Goal: Information Seeking & Learning: Understand process/instructions

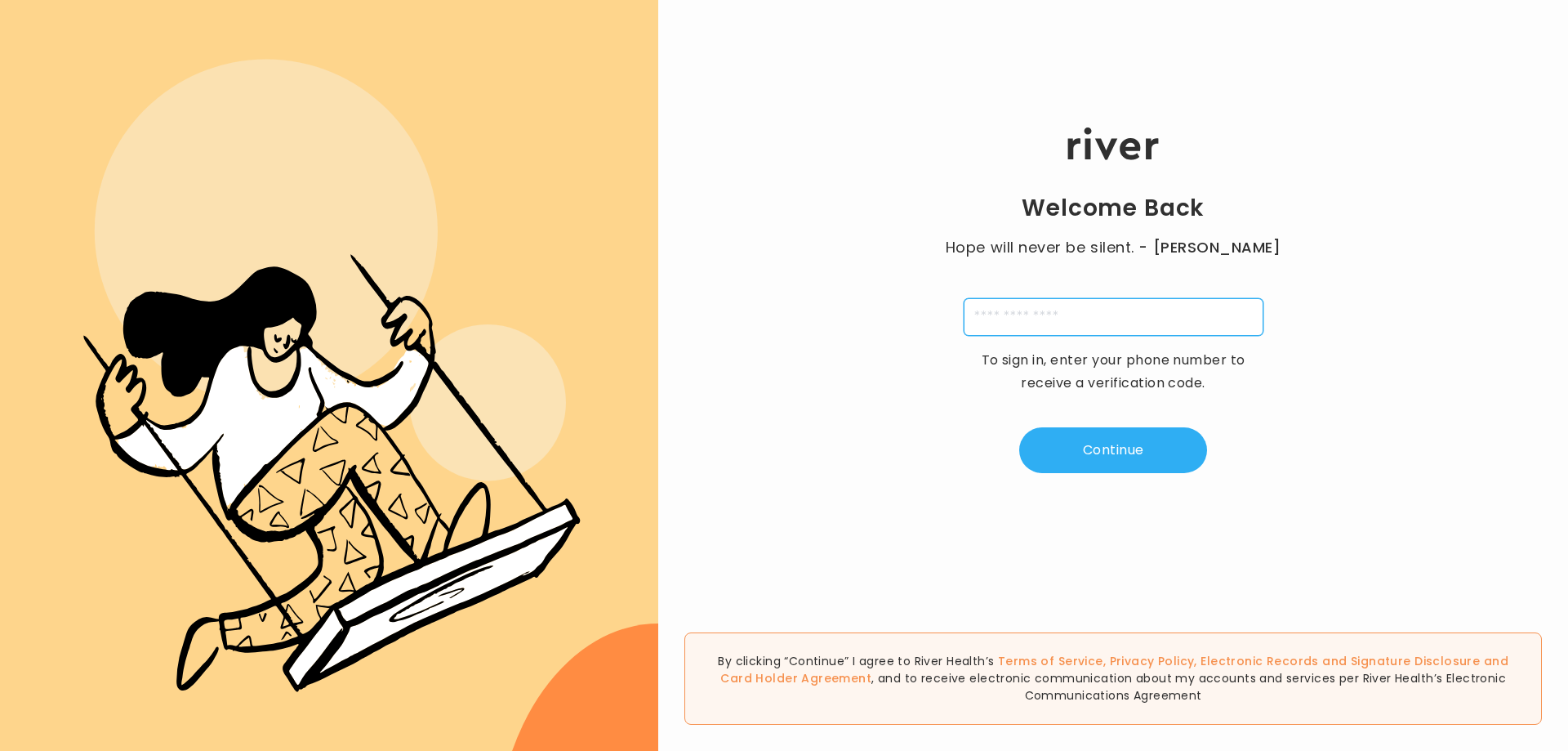
click at [1042, 312] on input "tel" at bounding box center [1114, 317] width 300 height 38
type input "**********"
type input "*"
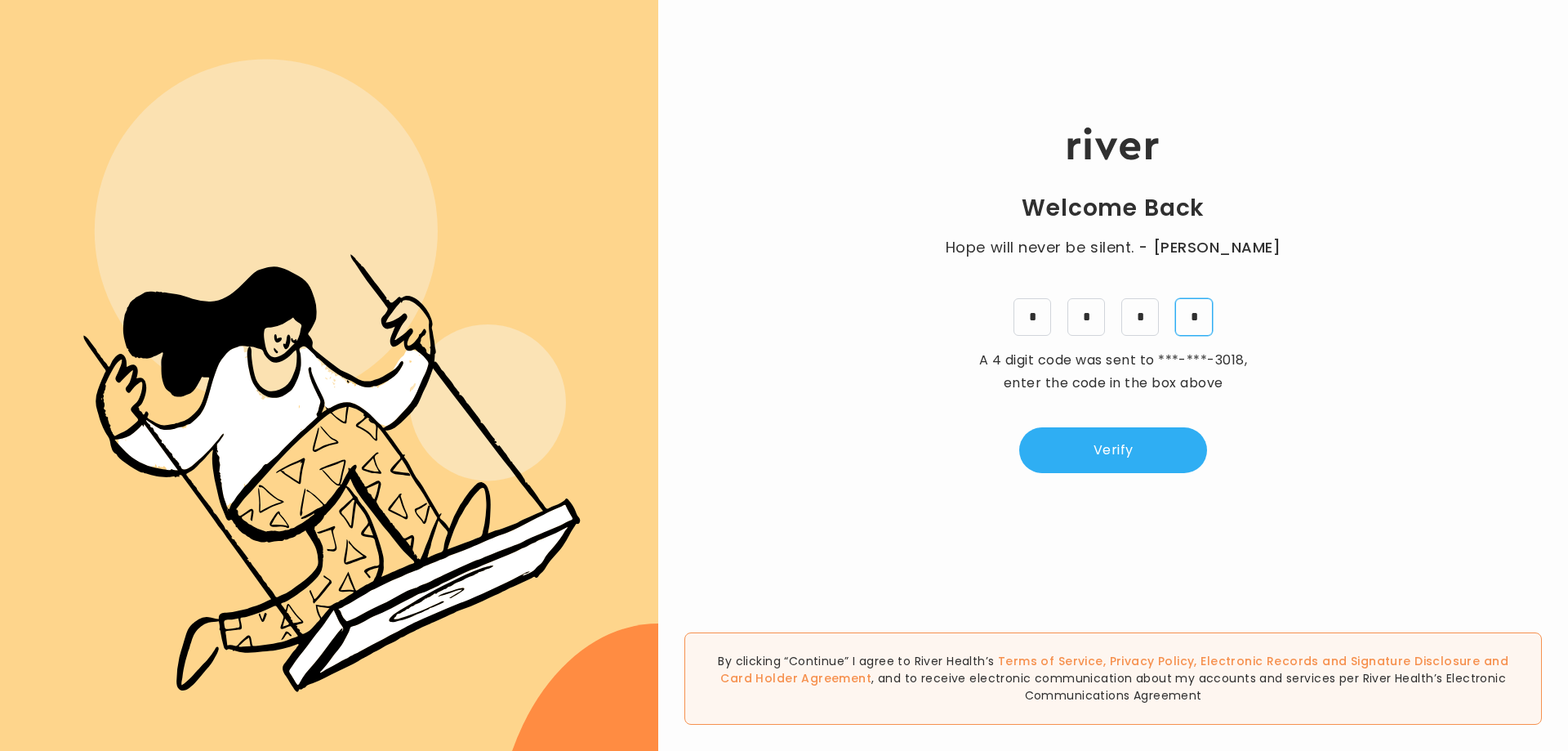
type input "*"
click at [1131, 460] on button "Verify" at bounding box center [1113, 450] width 188 height 46
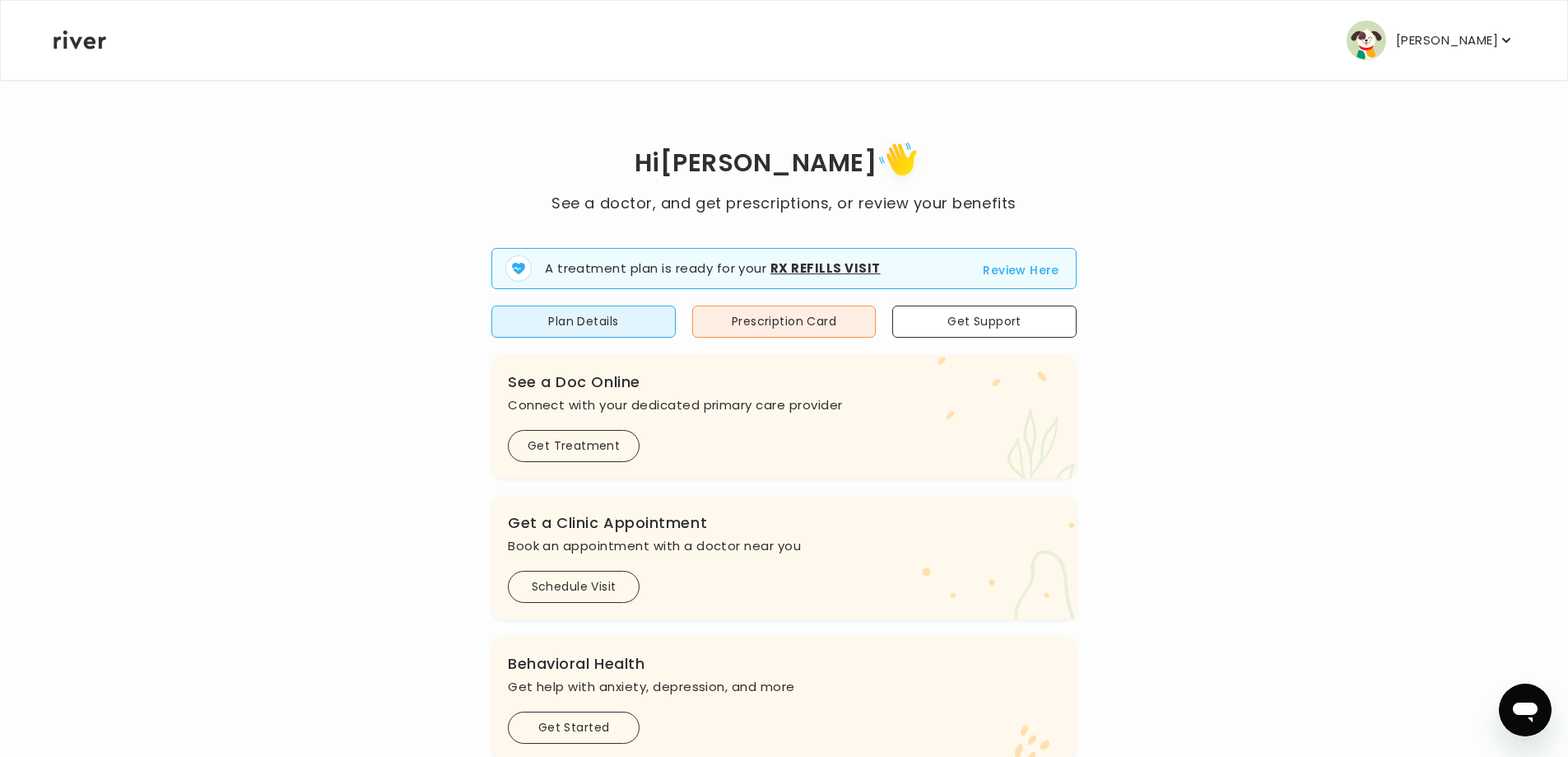
click at [1017, 276] on button "Review Here" at bounding box center [1021, 270] width 76 height 20
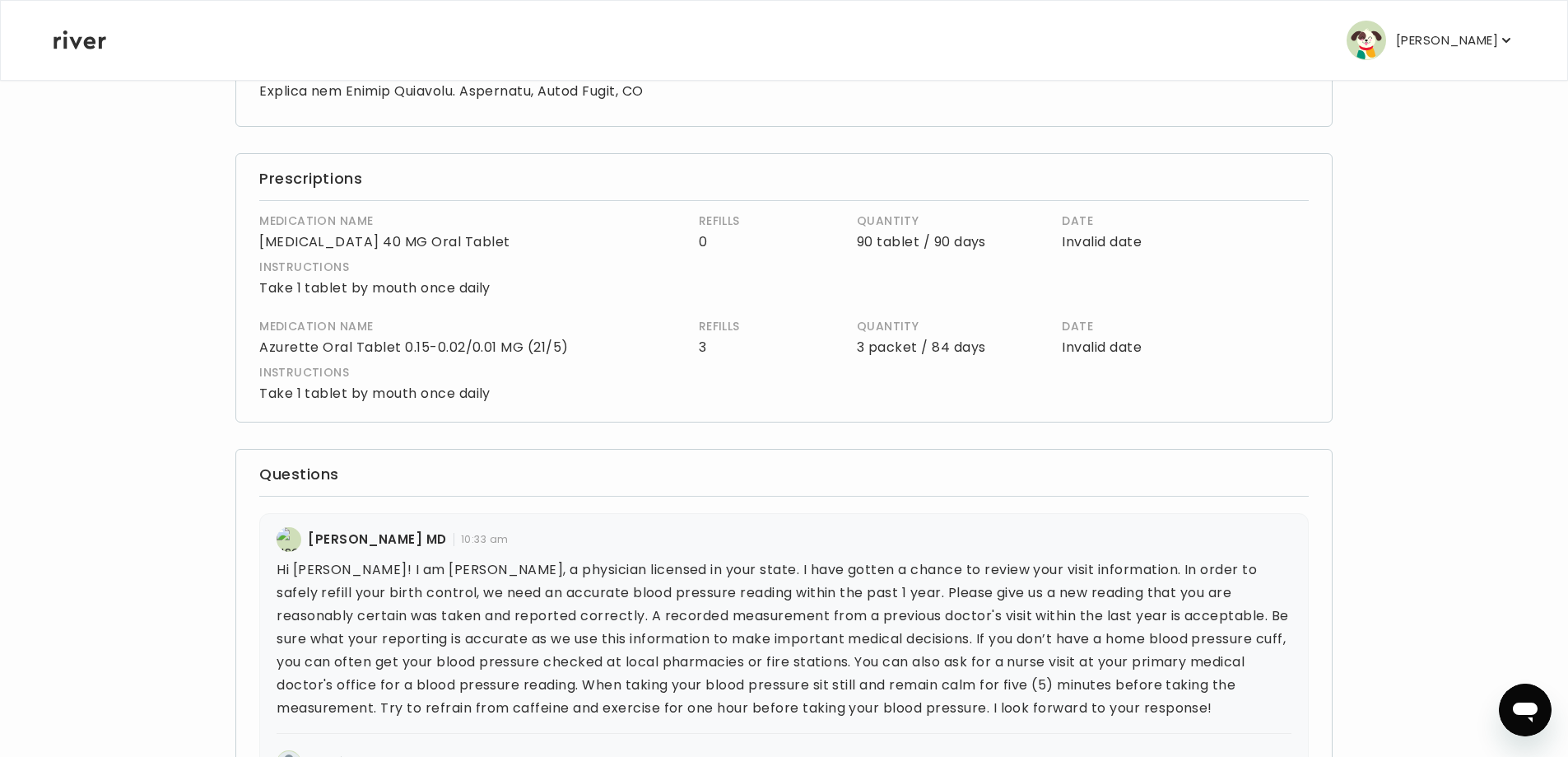
scroll to position [412, 0]
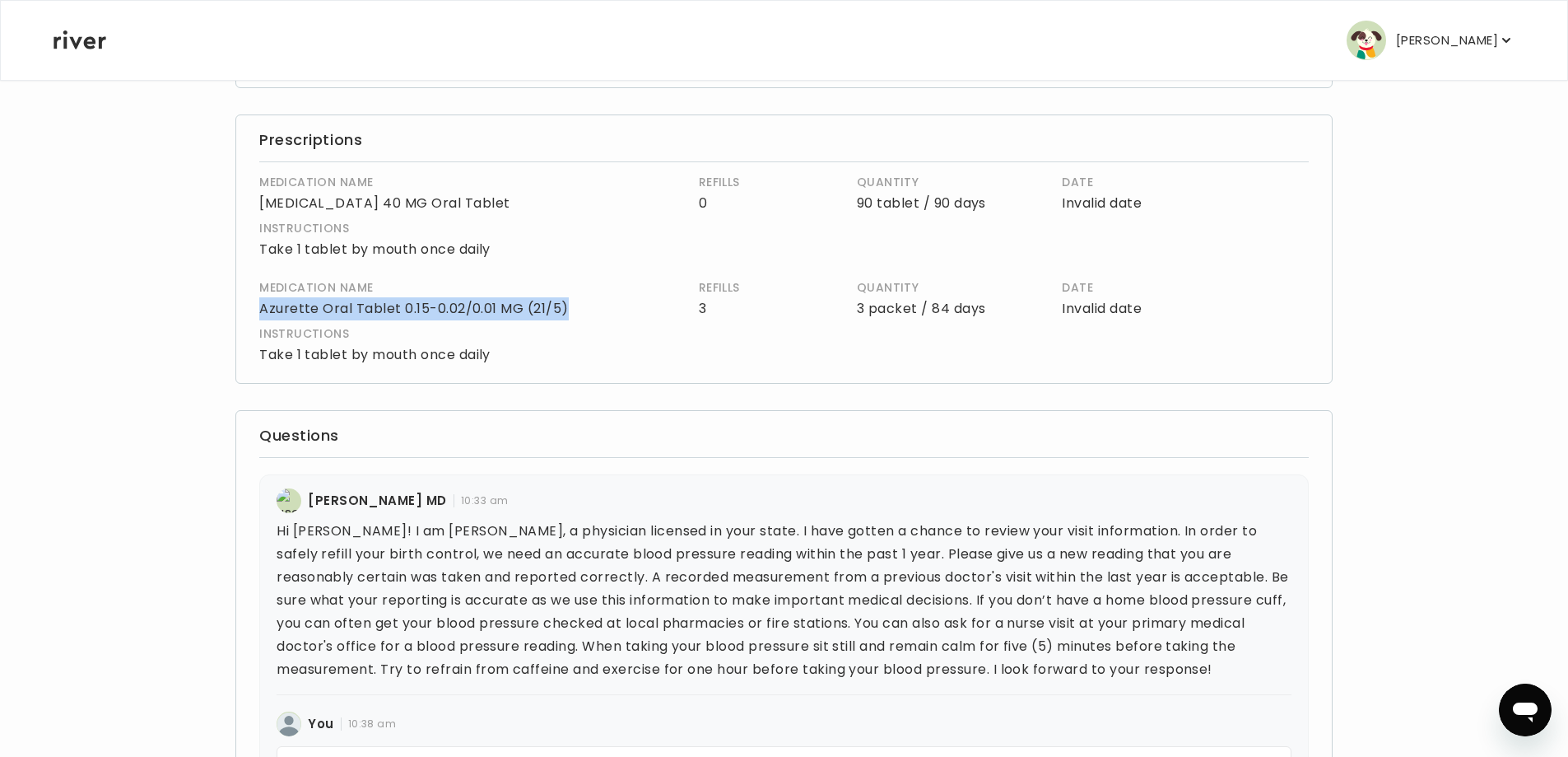
drag, startPoint x: 522, startPoint y: 312, endPoint x: 254, endPoint y: 302, distance: 268.2
click at [254, 302] on div "Prescriptions MEDICATION NAME [MEDICAL_DATA] 40 MG Oral Tablet REFILLS 0 QUANTI…" at bounding box center [783, 249] width 1097 height 269
copy p "Azurette Oral Tablet 0.15-0.02/0.01 MG (21/5)"
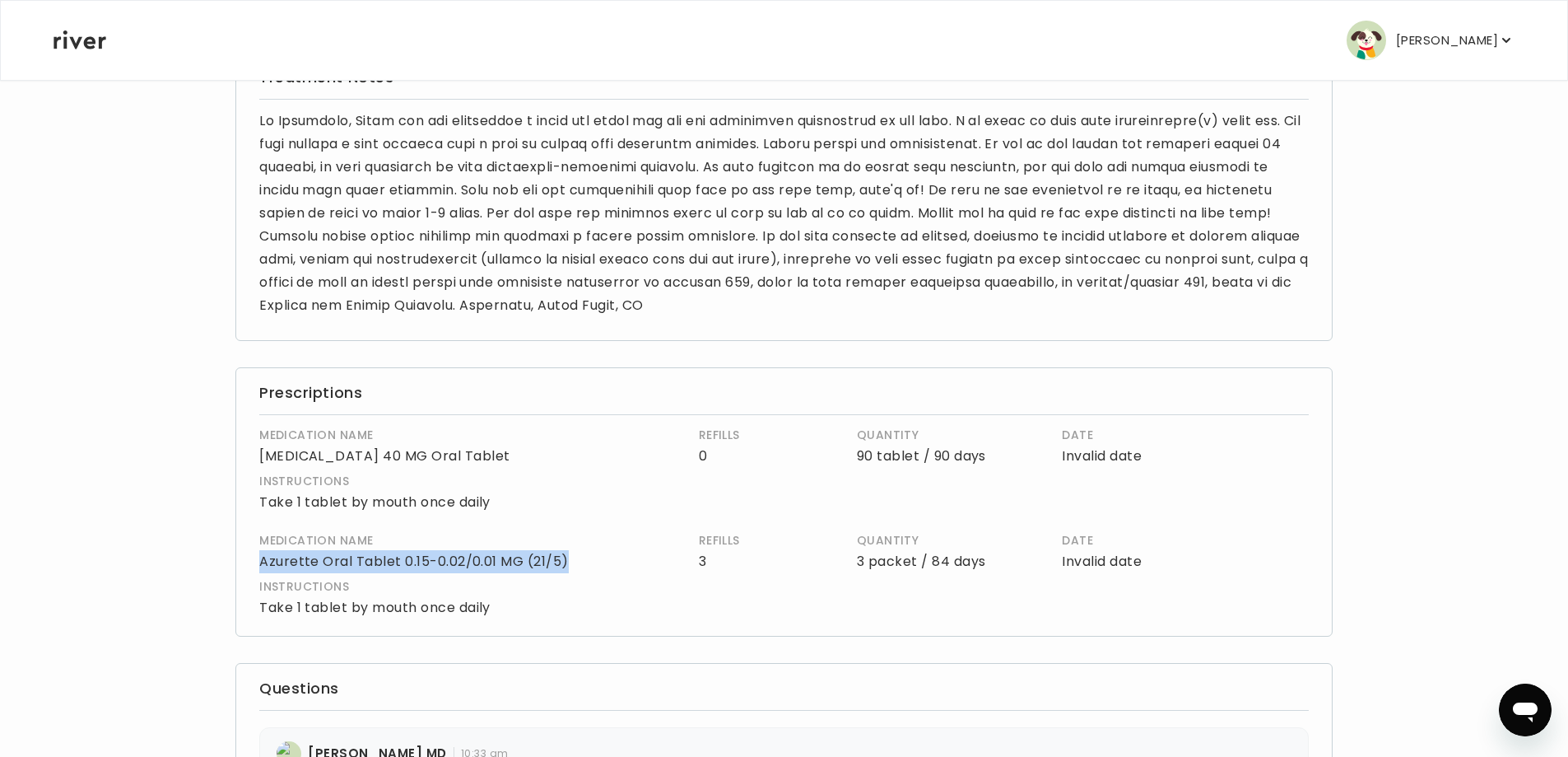
scroll to position [165, 0]
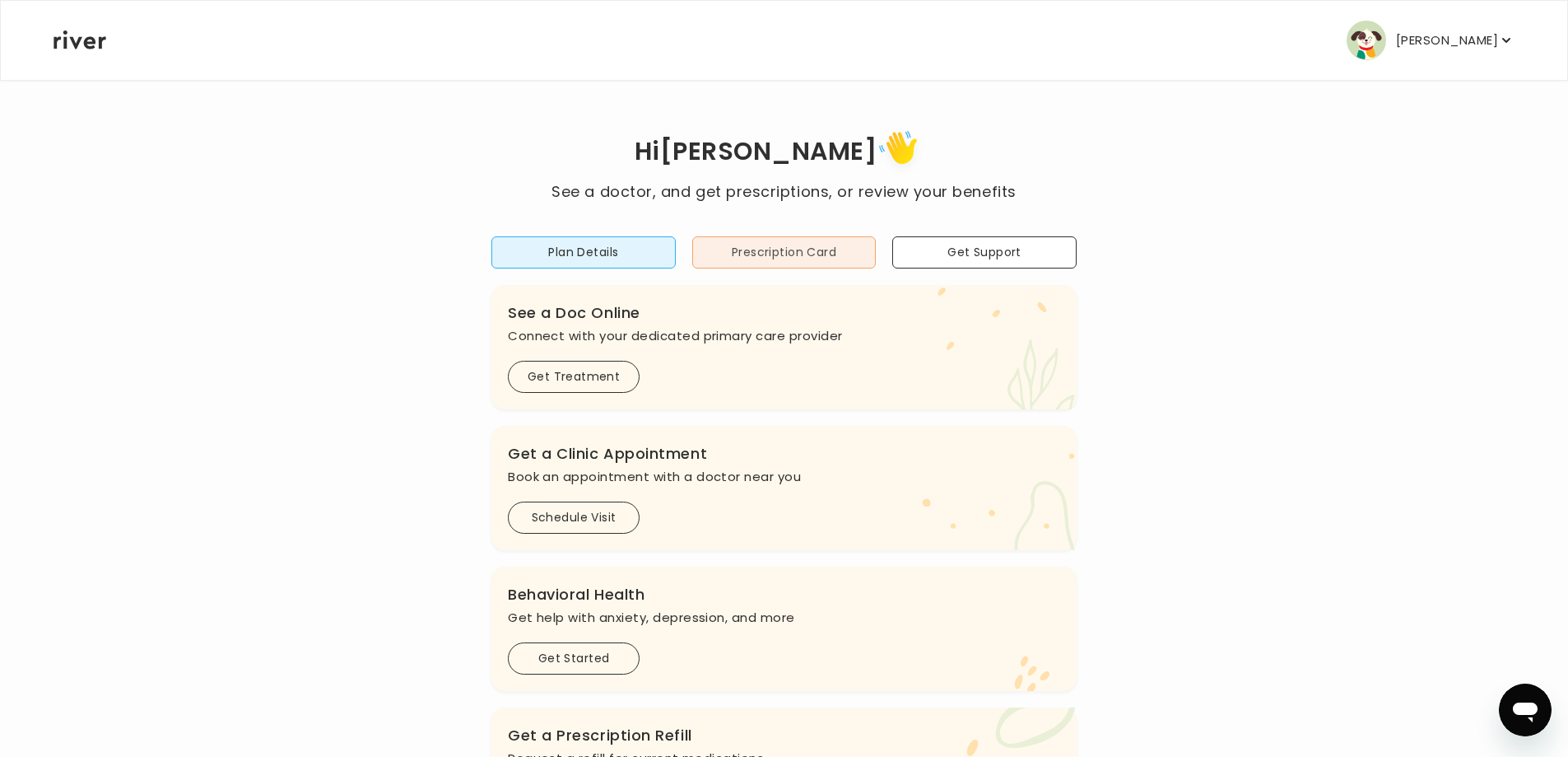
click at [805, 252] on button "Prescription Card" at bounding box center [785, 252] width 184 height 32
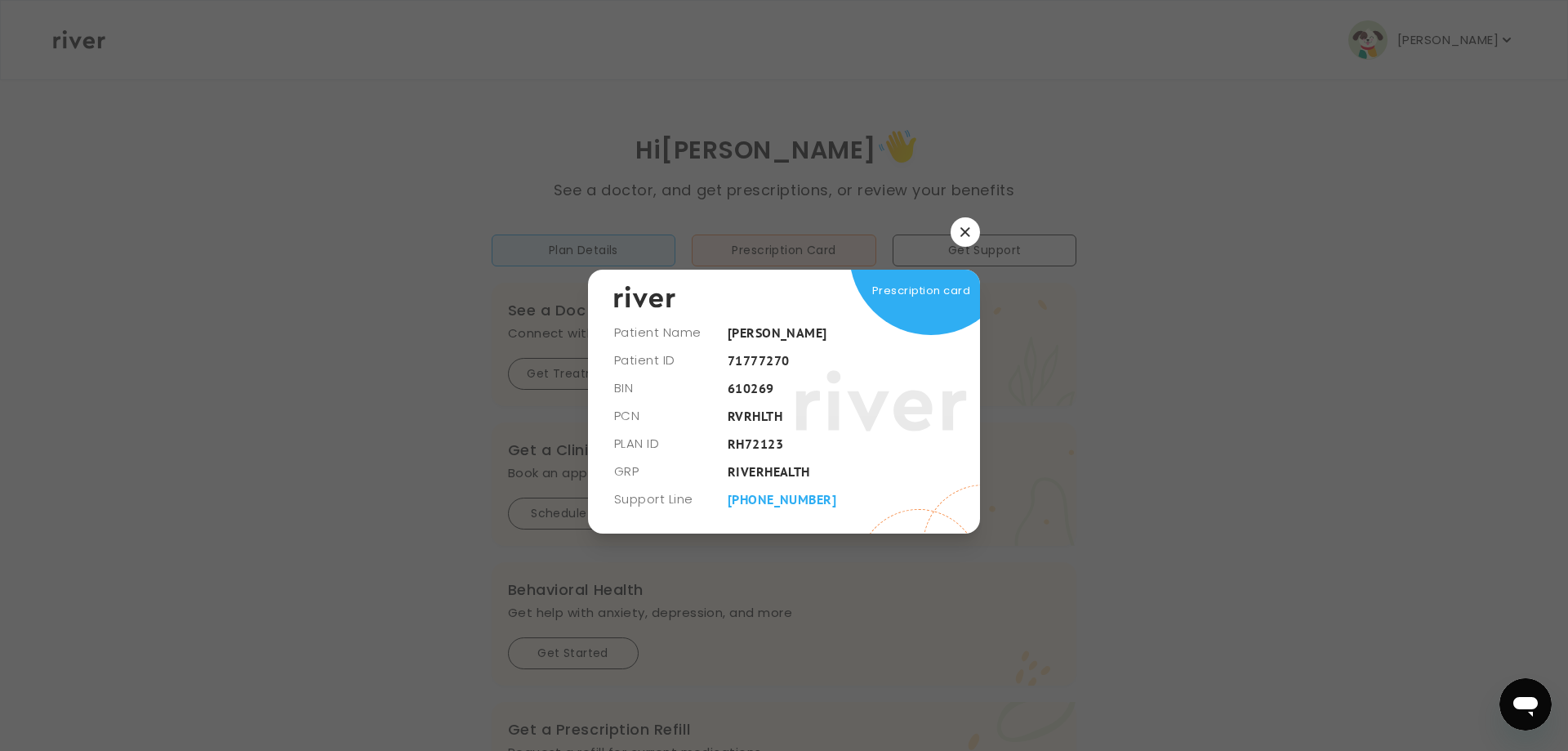
click at [972, 227] on button "button" at bounding box center [966, 232] width 30 height 30
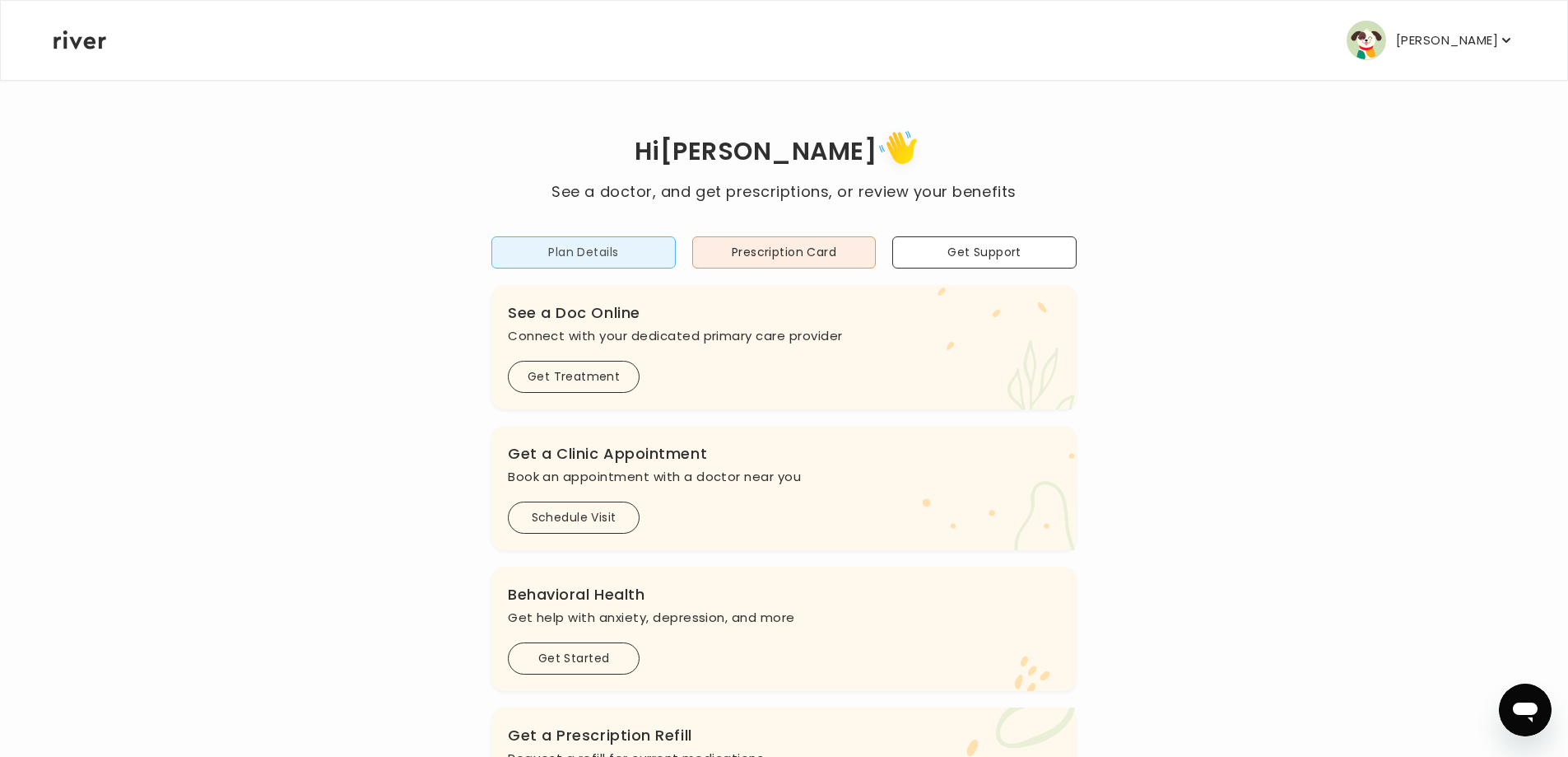
click at [665, 257] on button "Plan Details" at bounding box center [584, 252] width 184 height 32
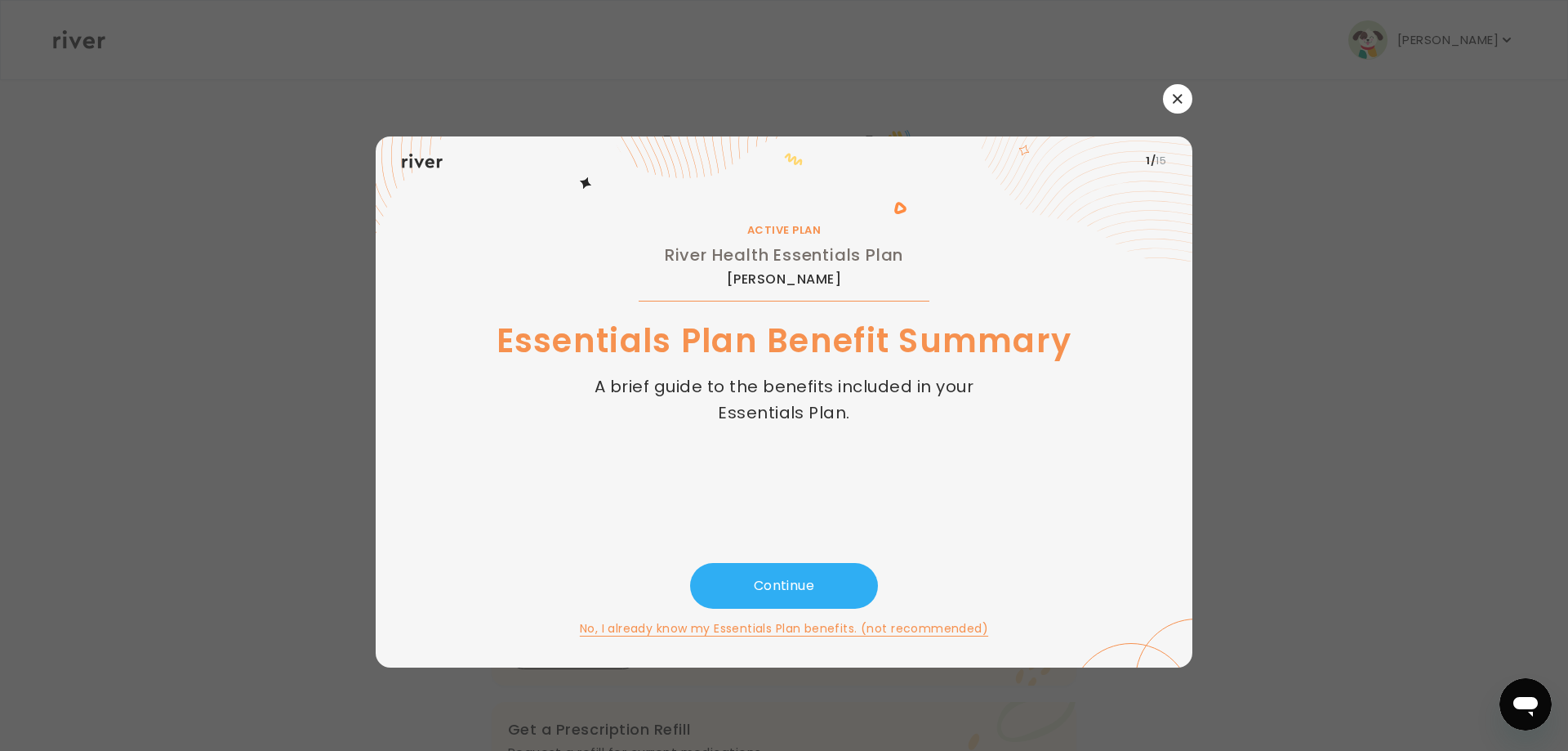
click at [1182, 92] on button "button" at bounding box center [1177, 99] width 30 height 30
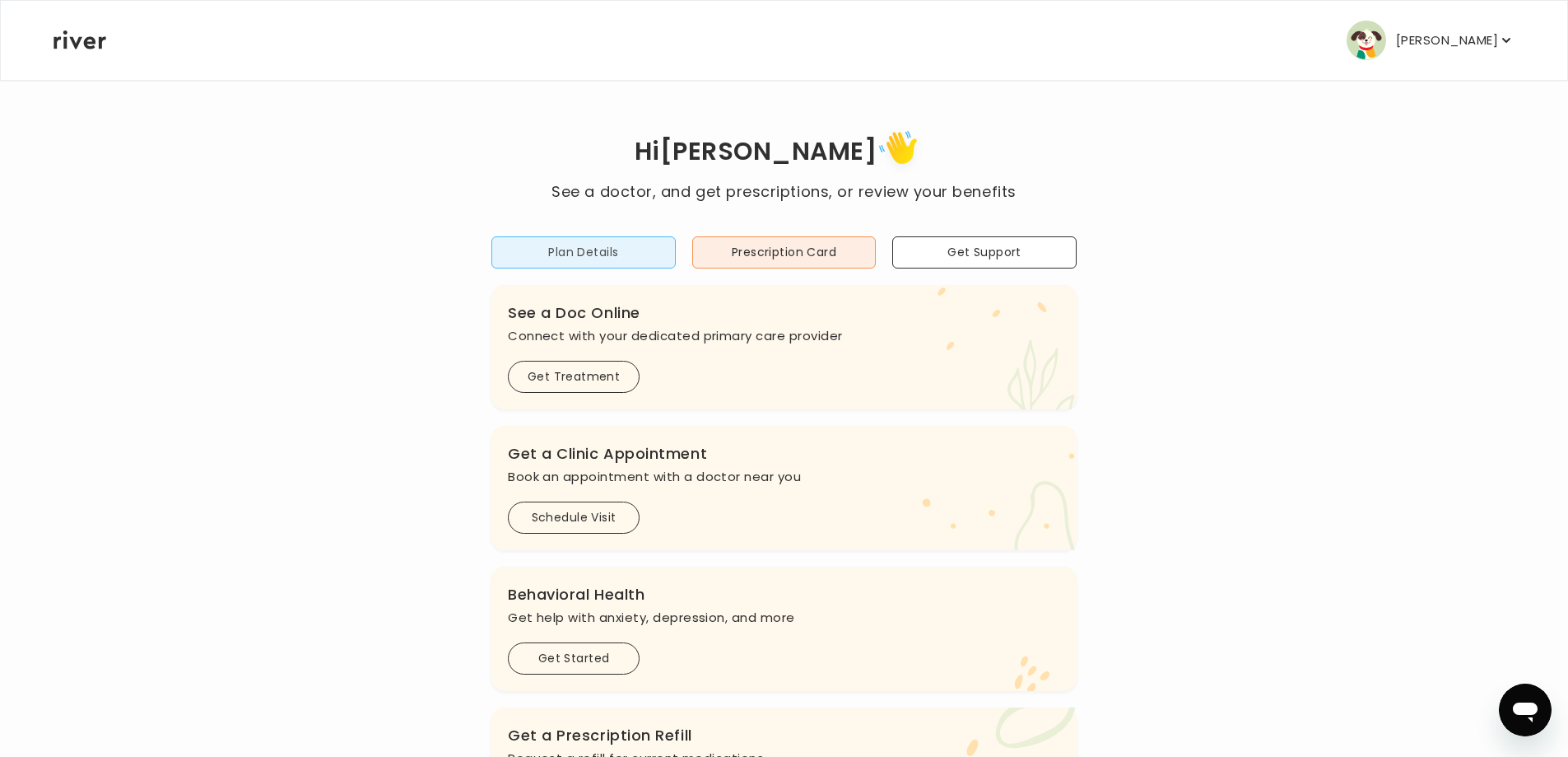
click at [661, 251] on button "Plan Details" at bounding box center [584, 252] width 184 height 32
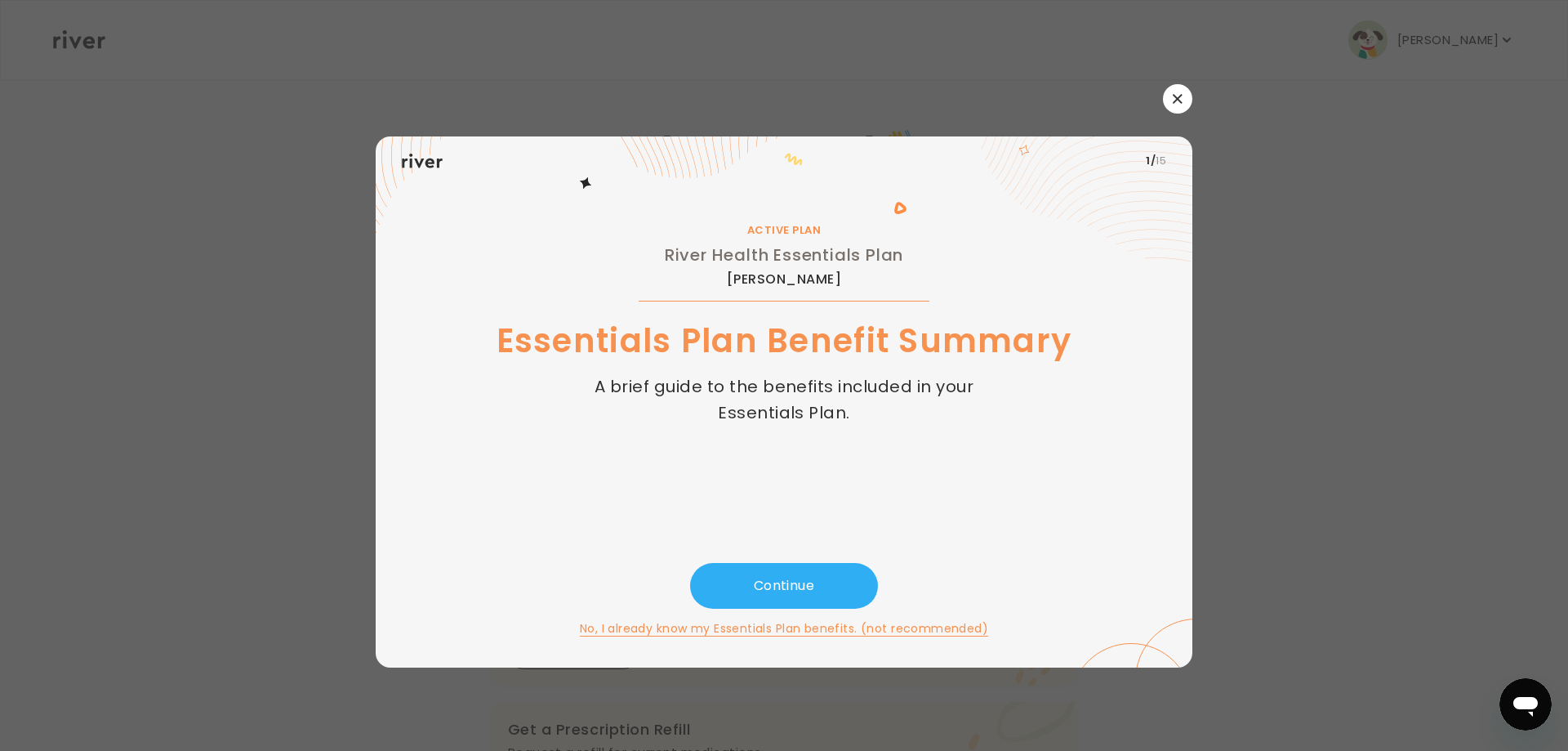
click at [1165, 96] on button "button" at bounding box center [1177, 99] width 30 height 30
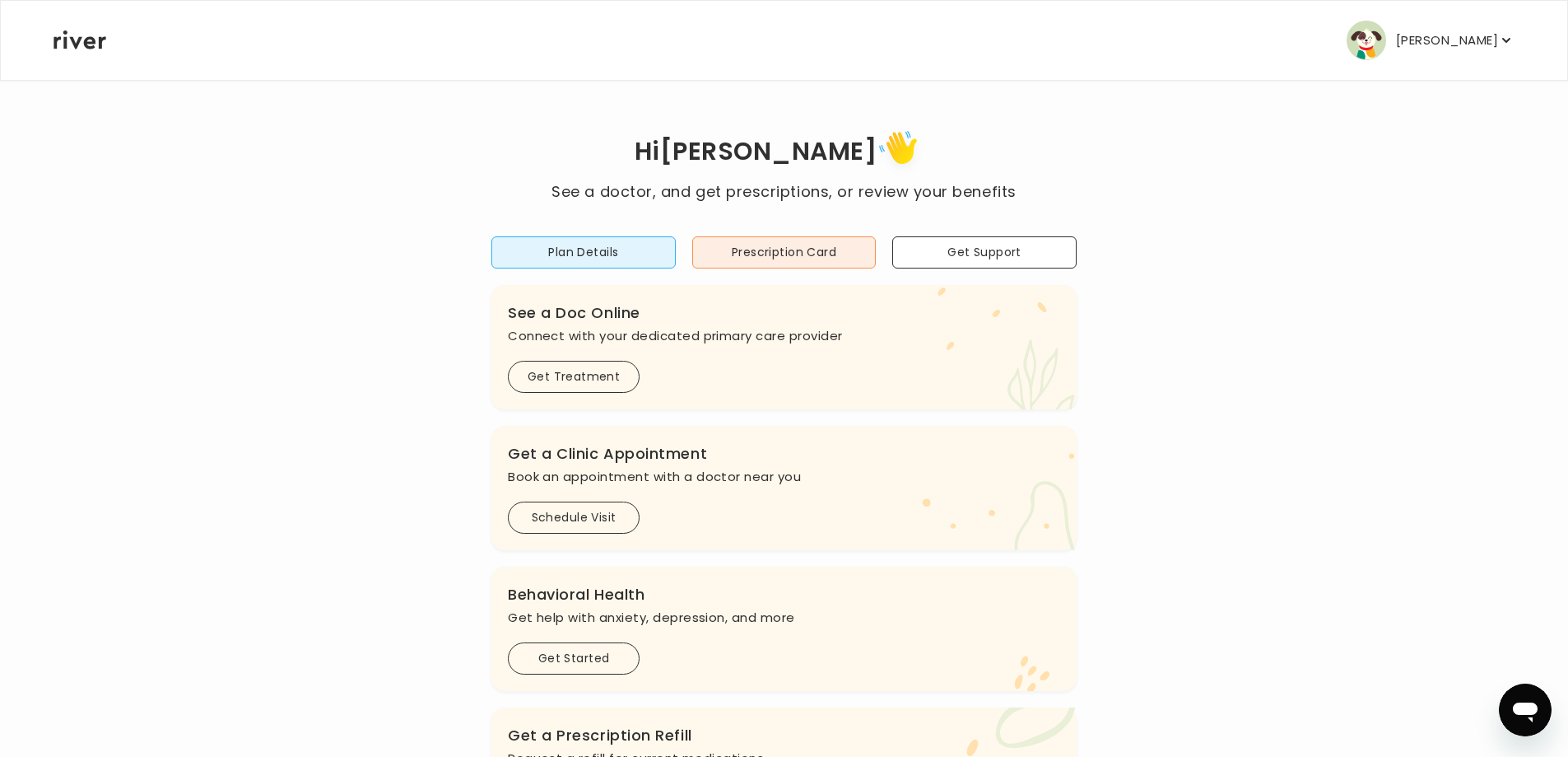
click at [1508, 32] on icon "button" at bounding box center [1507, 41] width 17 height 17
